Goal: Task Accomplishment & Management: Complete application form

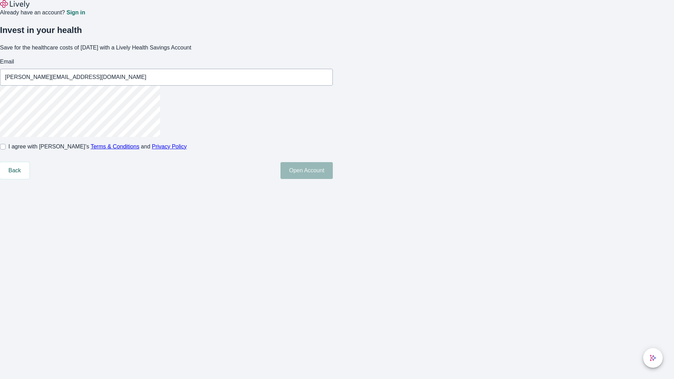
click at [6, 150] on input "I agree with Lively’s Terms & Conditions and Privacy Policy" at bounding box center [3, 147] width 6 height 6
checkbox input "true"
click at [333, 179] on button "Open Account" at bounding box center [307, 170] width 52 height 17
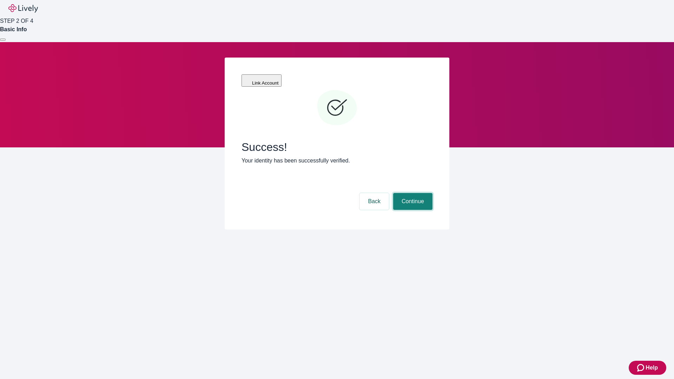
click at [412, 193] on button "Continue" at bounding box center [412, 201] width 39 height 17
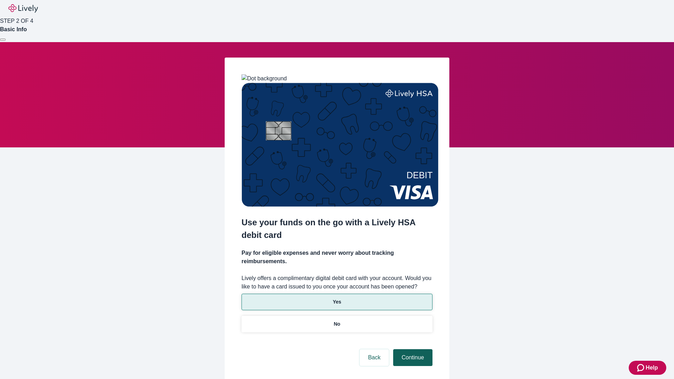
click at [337, 299] on p "Yes" at bounding box center [337, 302] width 8 height 7
click at [412, 349] on button "Continue" at bounding box center [412, 357] width 39 height 17
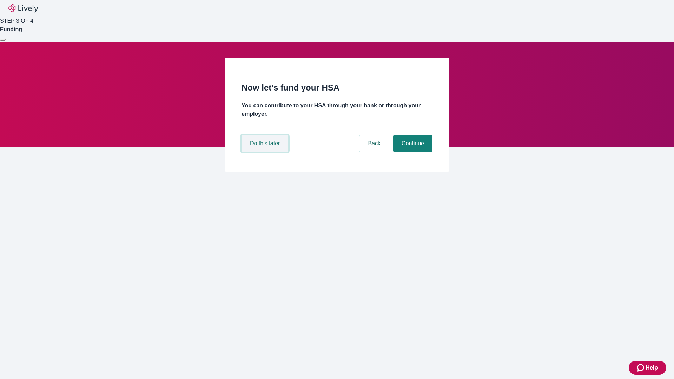
click at [266, 152] on button "Do this later" at bounding box center [265, 143] width 47 height 17
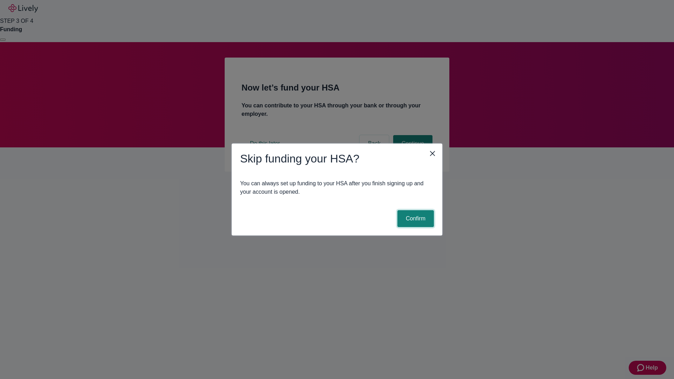
click at [415, 219] on button "Confirm" at bounding box center [416, 218] width 37 height 17
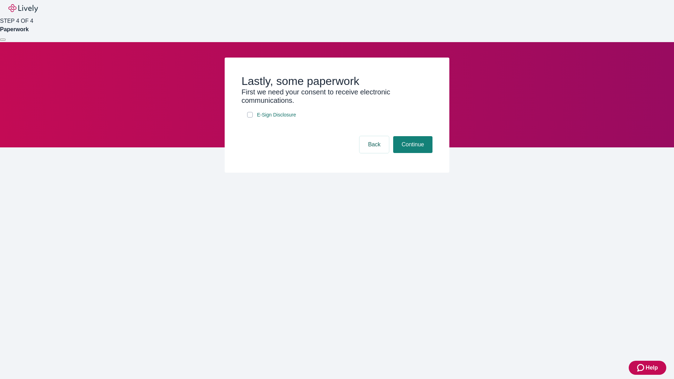
click at [250, 118] on input "E-Sign Disclosure" at bounding box center [250, 115] width 6 height 6
checkbox input "true"
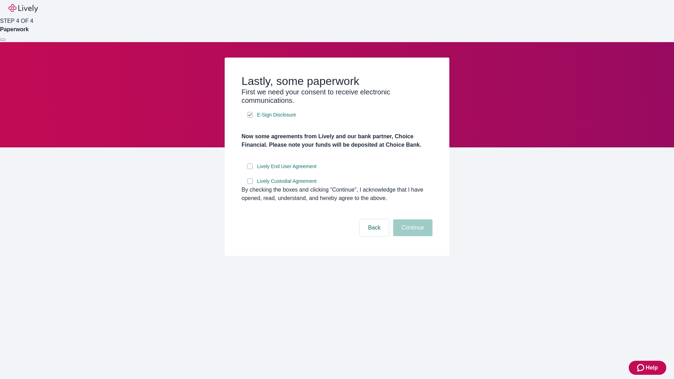
click at [250, 169] on input "Lively End User Agreement" at bounding box center [250, 167] width 6 height 6
checkbox input "true"
click at [250, 184] on input "Lively Custodial Agreement" at bounding box center [250, 181] width 6 height 6
checkbox input "true"
click at [412, 236] on button "Continue" at bounding box center [412, 228] width 39 height 17
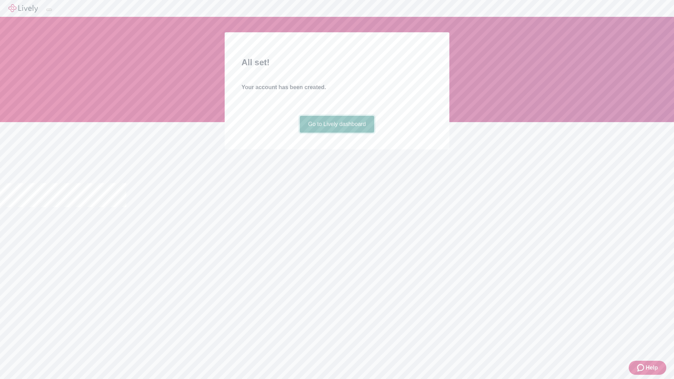
click at [337, 133] on link "Go to Lively dashboard" at bounding box center [337, 124] width 75 height 17
